Goal: Task Accomplishment & Management: Complete application form

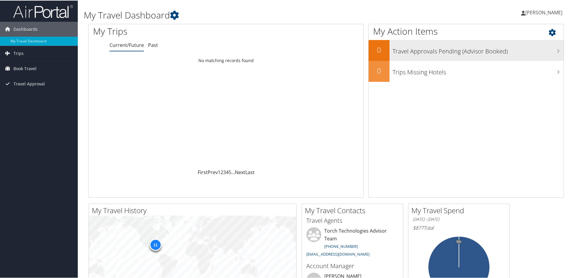
click at [410, 54] on h3 "Travel Approvals Pending (Advisor Booked)" at bounding box center [477, 49] width 171 height 11
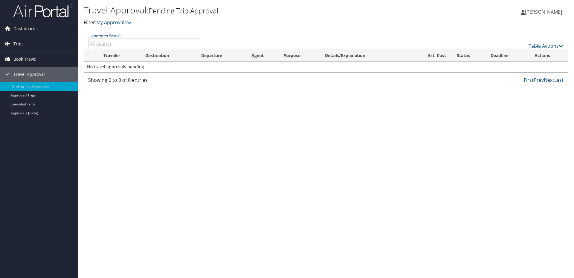
click at [24, 58] on span "Book Travel" at bounding box center [24, 59] width 23 height 15
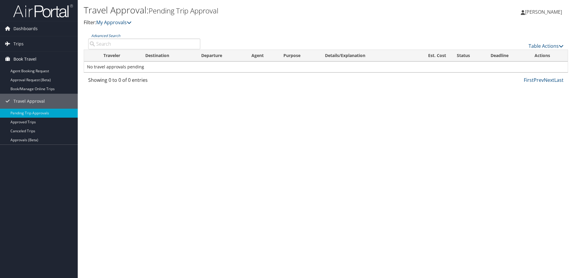
click at [24, 58] on span "Book Travel" at bounding box center [24, 59] width 23 height 15
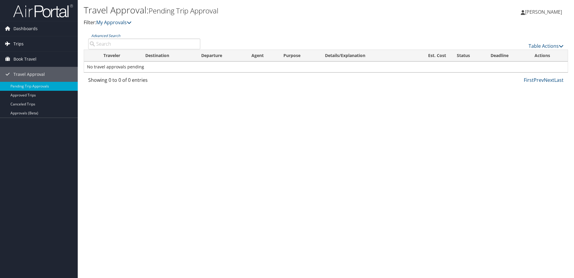
click at [21, 42] on span "Trips" at bounding box center [18, 43] width 10 height 15
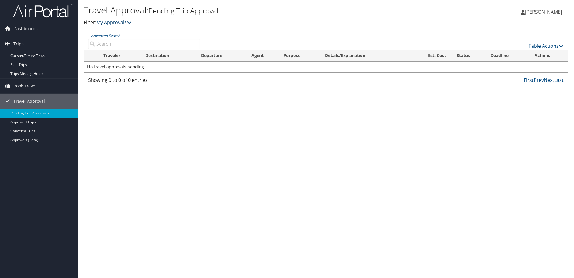
click at [123, 22] on link "My Approvals" at bounding box center [113, 22] width 35 height 7
click at [131, 20] on icon at bounding box center [129, 22] width 5 height 5
click at [543, 10] on span "[PERSON_NAME]" at bounding box center [543, 12] width 37 height 7
click at [519, 51] on link "View Travel Profile" at bounding box center [528, 53] width 67 height 10
click at [30, 57] on link "Current/Future Trips" at bounding box center [39, 55] width 78 height 9
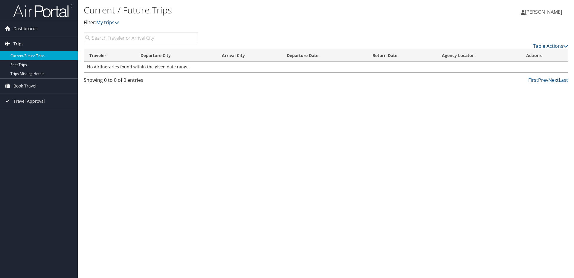
click at [19, 40] on span "Trips" at bounding box center [18, 43] width 10 height 15
click at [23, 85] on span "Book Travel" at bounding box center [24, 86] width 23 height 15
click at [36, 129] on span "Travel Approval" at bounding box center [28, 128] width 31 height 15
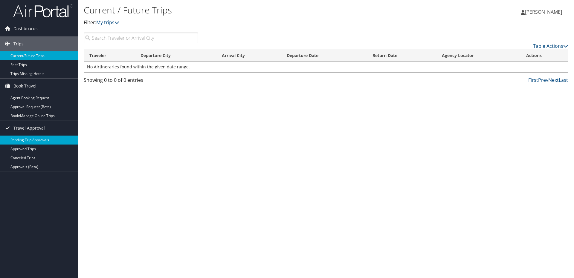
click at [36, 138] on link "Pending Trip Approvals" at bounding box center [39, 140] width 78 height 9
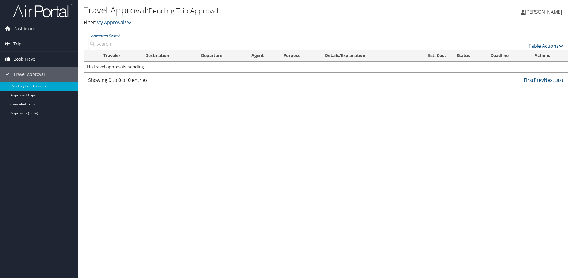
click at [21, 59] on span "Book Travel" at bounding box center [24, 59] width 23 height 15
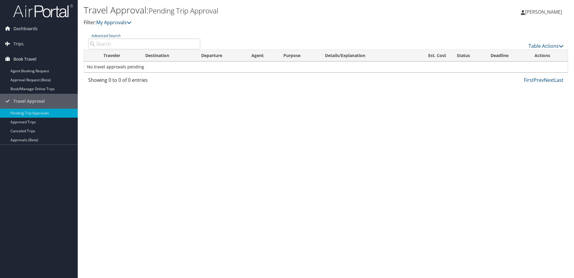
click at [33, 58] on span "Book Travel" at bounding box center [24, 59] width 23 height 15
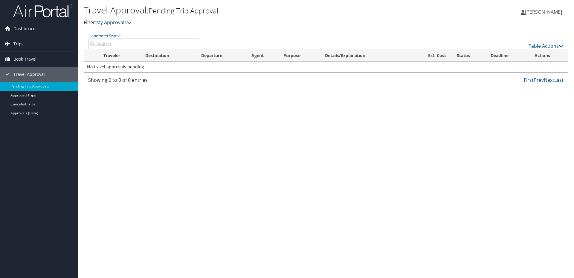
click at [120, 22] on link "My Approvals" at bounding box center [113, 22] width 35 height 7
click at [24, 71] on span "Travel Approval" at bounding box center [28, 74] width 31 height 15
click at [29, 57] on span "Book Travel" at bounding box center [24, 59] width 23 height 15
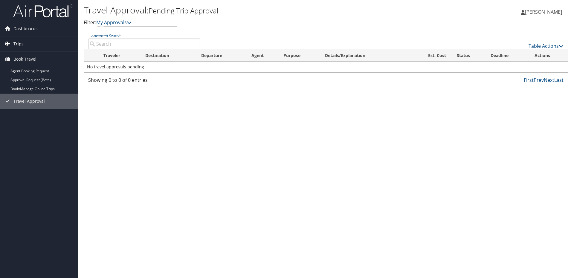
click at [16, 40] on span "Trips" at bounding box center [18, 43] width 10 height 15
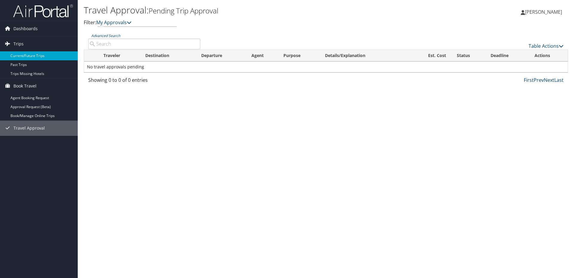
click at [13, 53] on link "Current/Future Trips" at bounding box center [39, 55] width 78 height 9
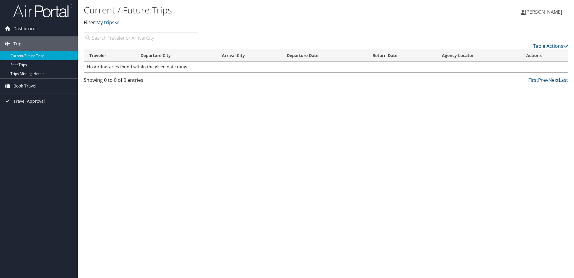
click at [90, 65] on td "No Airtineraries found within the given date range." at bounding box center [326, 67] width 484 height 11
click at [43, 52] on link "Current/Future Trips" at bounding box center [39, 55] width 78 height 9
click at [41, 65] on link "Past Trips" at bounding box center [39, 64] width 78 height 9
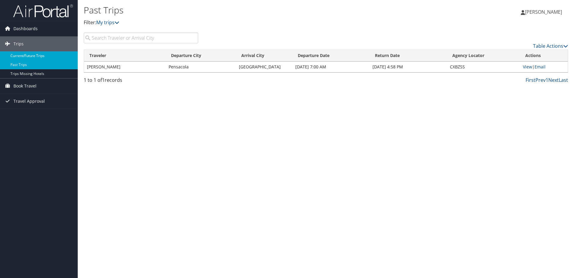
click at [32, 55] on link "Current/Future Trips" at bounding box center [39, 55] width 78 height 9
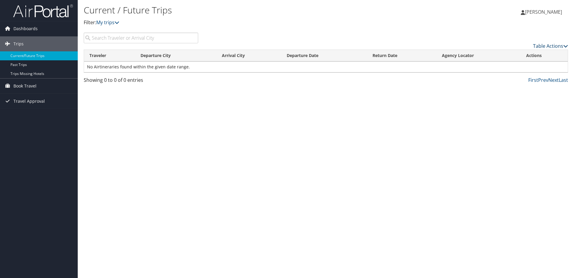
click at [545, 47] on link "Table Actions" at bounding box center [550, 46] width 35 height 7
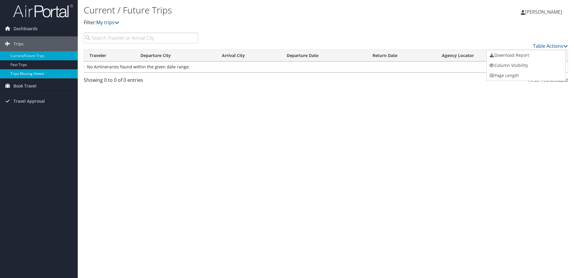
click at [50, 73] on link "Trips Missing Hotels" at bounding box center [39, 73] width 78 height 9
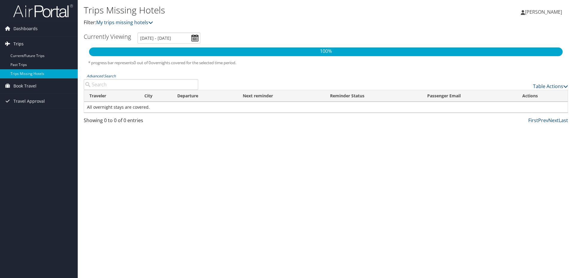
click at [19, 45] on span "Trips" at bounding box center [18, 43] width 10 height 15
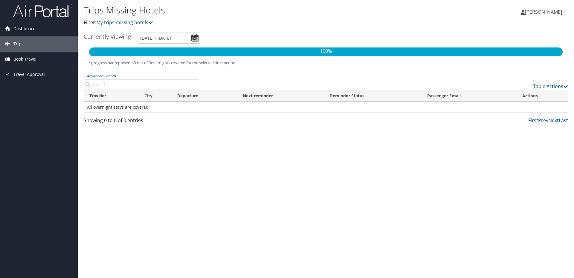
click at [18, 57] on span "Book Travel" at bounding box center [24, 59] width 23 height 15
click at [18, 68] on link "Agent Booking Request" at bounding box center [39, 71] width 78 height 9
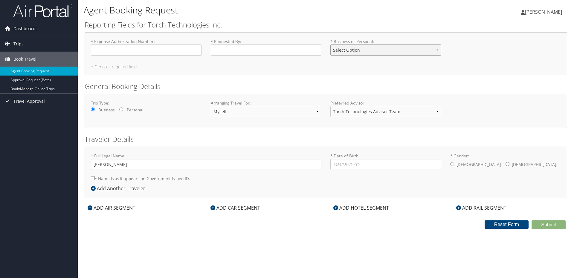
select select "Business"
click at [185, 53] on input "* Expense Authorization Number : Required" at bounding box center [146, 50] width 111 height 11
click at [118, 49] on input "* Expense Authorization Number : Required" at bounding box center [146, 50] width 111 height 11
click at [149, 53] on input "abegin@torchtechnologies." at bounding box center [146, 50] width 111 height 11
drag, startPoint x: 152, startPoint y: 50, endPoint x: 55, endPoint y: 39, distance: 98.1
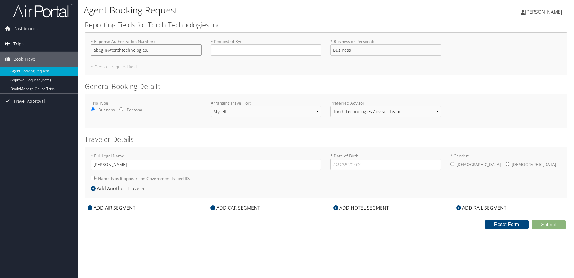
click at [54, 39] on div "Dashboards My Travel Dashboard Trips Current/Future Trips Past Trips Trips Miss…" at bounding box center [287, 139] width 574 height 278
type input "EA00027306"
click at [227, 51] on input "* Requested By : Required" at bounding box center [266, 50] width 111 height 11
drag, startPoint x: 121, startPoint y: 52, endPoint x: 52, endPoint y: 52, distance: 69.4
click at [52, 52] on div "Dashboards My Travel Dashboard Trips Current/Future Trips Past Trips Trips Miss…" at bounding box center [287, 139] width 574 height 278
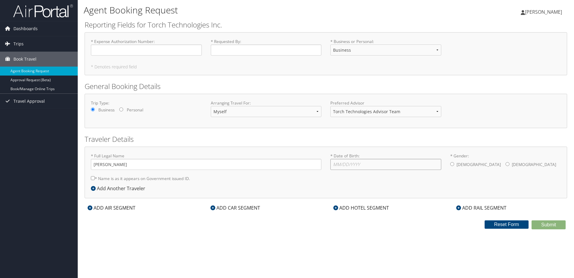
click at [340, 167] on input "* Date of Birth: Invalid Date" at bounding box center [385, 164] width 111 height 11
type input "[DATE]"
click at [452, 164] on input "* Gender: [DEMOGRAPHIC_DATA] [DEMOGRAPHIC_DATA]" at bounding box center [452, 164] width 4 height 4
radio input "true"
click at [93, 178] on input "* Name is as it appears on Government issued ID." at bounding box center [93, 178] width 4 height 4
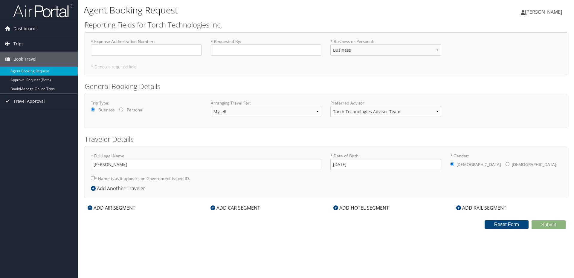
checkbox input "true"
click at [130, 207] on div "ADD AIR SEGMENT" at bounding box center [112, 207] width 54 height 7
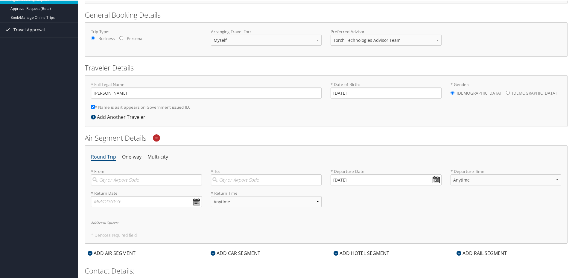
scroll to position [135, 0]
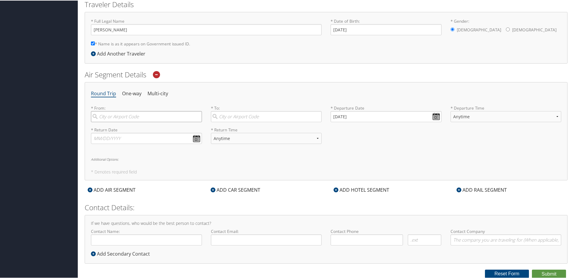
click at [132, 114] on input "search" at bounding box center [146, 116] width 111 height 11
click at [127, 127] on div "Valparaiso (VPS FL)" at bounding box center [147, 129] width 103 height 8
click at [127, 122] on input "vps" at bounding box center [146, 116] width 111 height 11
type input "Valparaiso (VPS FL)"
click at [236, 114] on input "search" at bounding box center [266, 116] width 111 height 11
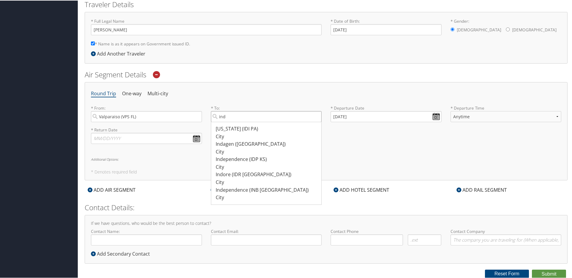
click at [246, 114] on input "ind" at bounding box center [266, 116] width 111 height 11
click at [243, 117] on input "ind" at bounding box center [266, 116] width 111 height 11
drag, startPoint x: 243, startPoint y: 117, endPoint x: 218, endPoint y: 119, distance: 25.5
click at [218, 119] on input "ind" at bounding box center [266, 116] width 111 height 11
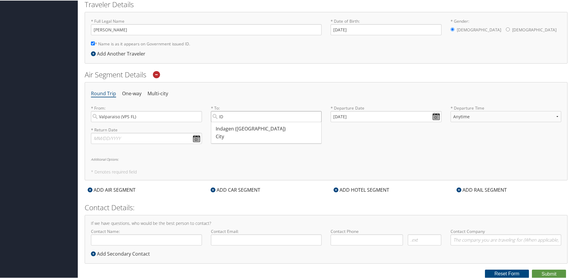
type input "I"
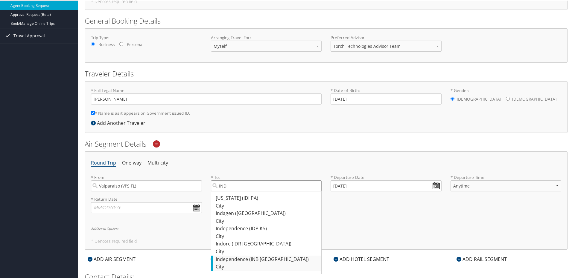
scroll to position [46, 0]
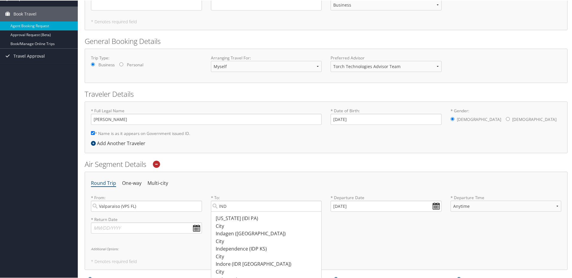
click at [259, 174] on div "Round Trip One-way Multi-city * From: [GEOGRAPHIC_DATA] (VPS [GEOGRAPHIC_DATA])…" at bounding box center [326, 220] width 482 height 98
click at [245, 204] on input "IND" at bounding box center [266, 205] width 111 height 11
click at [244, 233] on div "[GEOGRAPHIC_DATA] ([GEOGRAPHIC_DATA] IN)" at bounding box center [267, 234] width 103 height 8
click at [244, 211] on input "Indi" at bounding box center [266, 205] width 111 height 11
type input "[GEOGRAPHIC_DATA] ([GEOGRAPHIC_DATA] IN)"
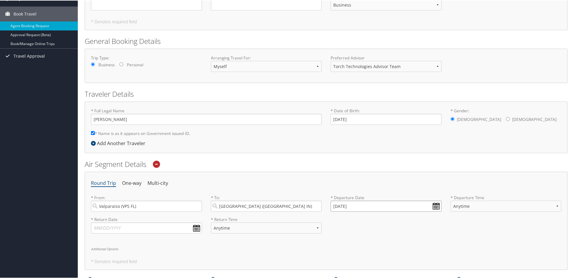
click at [369, 208] on input "[DATE]" at bounding box center [385, 205] width 111 height 11
click at [354, 245] on td "9" at bounding box center [355, 246] width 8 height 8
type input "[DATE]"
select select "5AM-7AM"
click at [198, 227] on input "text" at bounding box center [146, 227] width 111 height 11
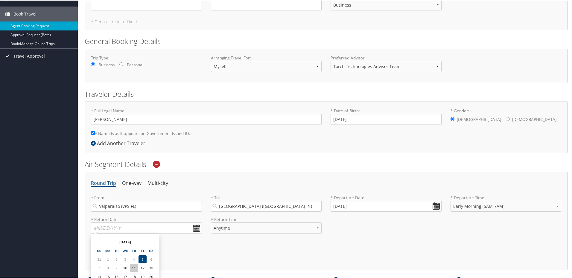
click at [136, 268] on td "11" at bounding box center [134, 268] width 8 height 8
type input "[DATE]"
select select "7AM-12PM"
click at [382, 244] on div "Round Trip One-way Multi-city * From: Valparaiso (VPS [GEOGRAPHIC_DATA]) Requir…" at bounding box center [326, 220] width 482 height 98
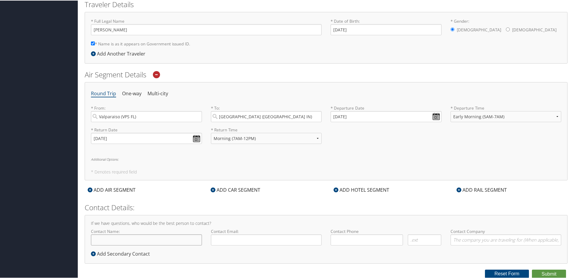
click at [135, 240] on input "Contact Name:" at bounding box center [146, 239] width 111 height 11
type input "[PERSON_NAME]"
click at [344, 239] on input at bounding box center [366, 239] width 72 height 11
drag, startPoint x: 354, startPoint y: 242, endPoint x: 324, endPoint y: 242, distance: 30.5
click at [324, 242] on div "Contact Name: [PERSON_NAME] Required Contact Email: Required Contact Phone ( ) …" at bounding box center [325, 239] width 479 height 22
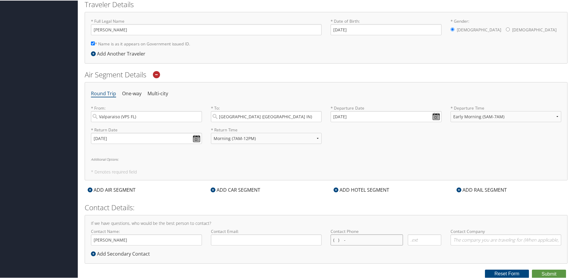
type input "( ) -"
click at [120, 239] on input "[PERSON_NAME]" at bounding box center [146, 239] width 111 height 11
type input "A"
click at [243, 190] on div "ADD CAR SEGMENT" at bounding box center [235, 189] width 56 height 7
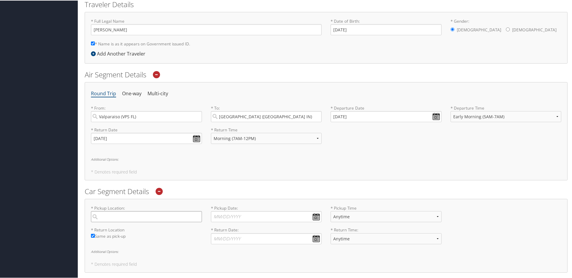
click at [159, 219] on input "search" at bounding box center [146, 216] width 111 height 11
click at [132, 245] on div "[GEOGRAPHIC_DATA] ([GEOGRAPHIC_DATA] IN)" at bounding box center [147, 244] width 103 height 8
click at [132, 222] on input "india" at bounding box center [146, 216] width 111 height 11
type input "[GEOGRAPHIC_DATA]"
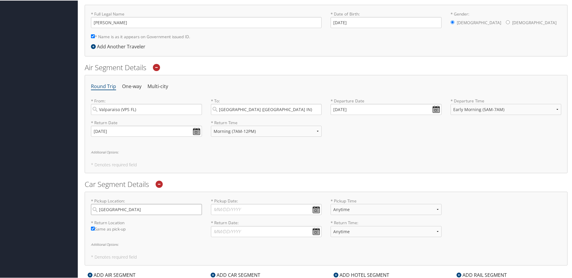
scroll to position [195, 0]
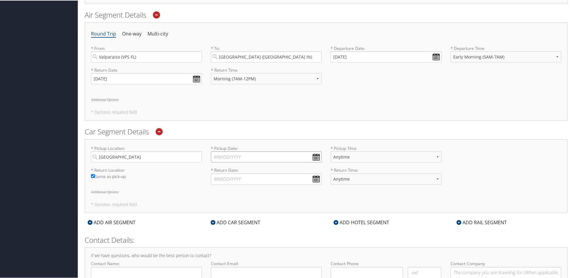
click at [314, 158] on input "* Pickup Date: Dates must be valid" at bounding box center [266, 156] width 111 height 11
click at [235, 196] on td "9" at bounding box center [236, 197] width 8 height 8
type input "[DATE]"
click at [314, 177] on input "* Return Date: Dates must be valid" at bounding box center [266, 178] width 111 height 11
click at [252, 218] on td "11" at bounding box center [253, 219] width 8 height 8
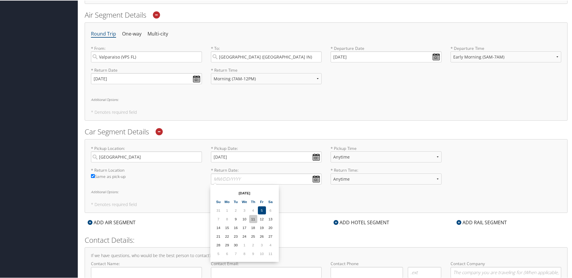
type input "[DATE]"
select select "12:00 PM"
select select "8:00 AM"
click at [293, 231] on form "Reporting Fields for Torch Technologies Inc. * Expense Authorization Number : R…" at bounding box center [326, 68] width 482 height 486
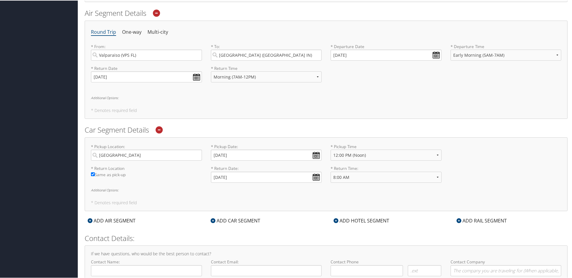
scroll to position [228, 0]
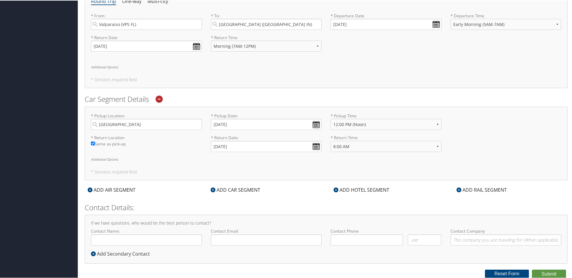
click at [366, 190] on div "ADD HOTEL SEGMENT" at bounding box center [361, 189] width 62 height 7
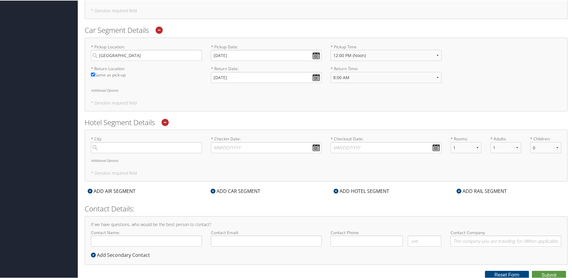
scroll to position [298, 0]
click at [102, 147] on input "search" at bounding box center [146, 146] width 111 height 11
click at [158, 146] on input "indd" at bounding box center [146, 146] width 111 height 11
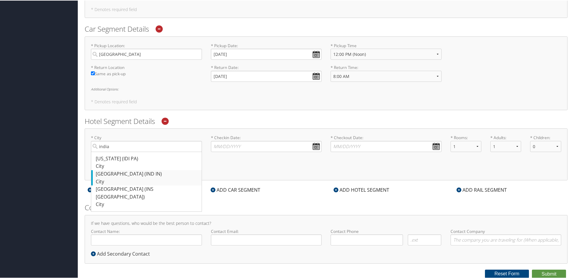
click at [132, 173] on div "[GEOGRAPHIC_DATA] ([GEOGRAPHIC_DATA] IN)" at bounding box center [147, 174] width 103 height 8
click at [132, 152] on input "india" at bounding box center [146, 146] width 111 height 11
type input "[GEOGRAPHIC_DATA]"
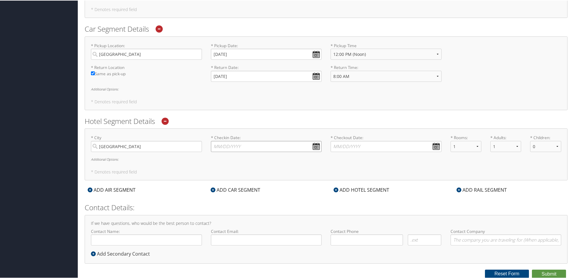
click at [231, 146] on input "* Checkin Date: Dates must be valid" at bounding box center [266, 146] width 111 height 11
click at [235, 185] on td "9" at bounding box center [236, 186] width 8 height 8
type input "[DATE]"
click at [434, 145] on input "* Checkout Date: Dates must be valid" at bounding box center [385, 146] width 111 height 11
click at [373, 184] on td "11" at bounding box center [372, 186] width 8 height 8
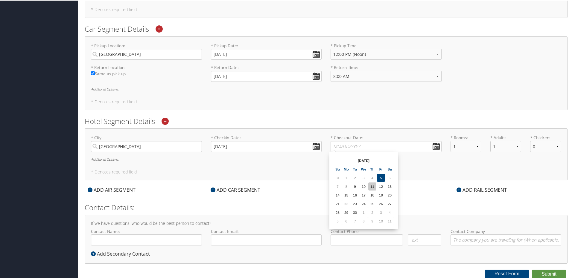
type input "[DATE]"
click at [116, 158] on h6 "Additional Options:" at bounding box center [326, 158] width 470 height 3
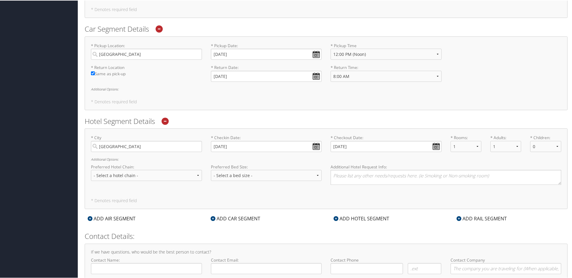
click at [191, 181] on div "Preferred Hotel Chain: - Select a hotel chain - Hyatt Mandarin Oriental Hilton …" at bounding box center [146, 175] width 120 height 22
select select "Hilton Hotels (HL)"
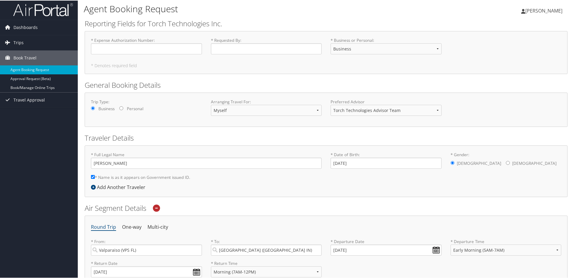
scroll to position [90, 0]
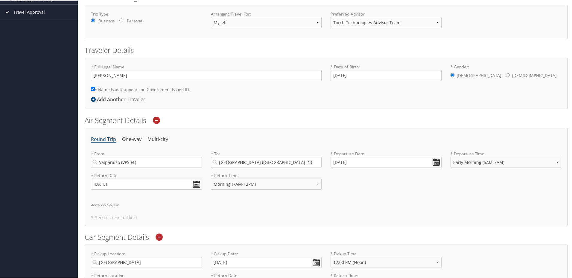
click at [123, 217] on h5 "* Denotes required field" at bounding box center [326, 217] width 470 height 4
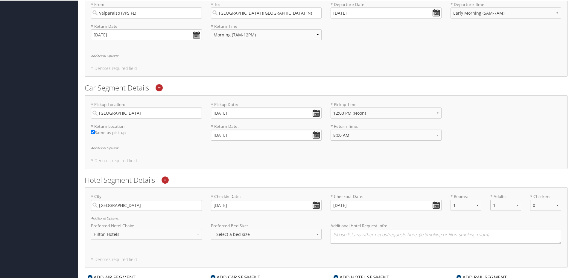
scroll to position [299, 0]
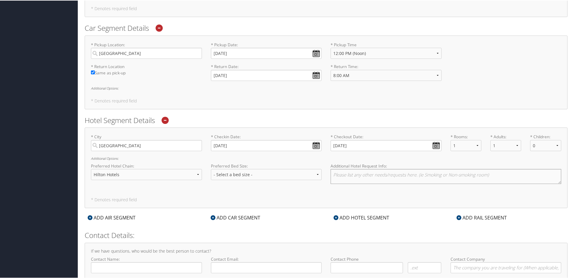
click at [356, 175] on textarea at bounding box center [445, 176] width 230 height 15
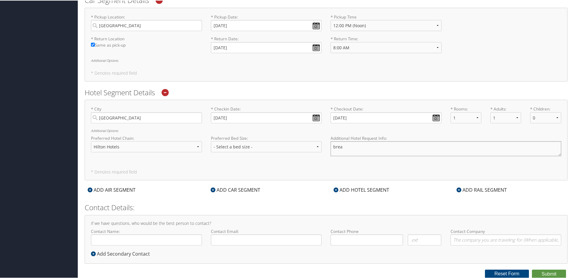
type textarea "brea"
